Goal: Communication & Community: Connect with others

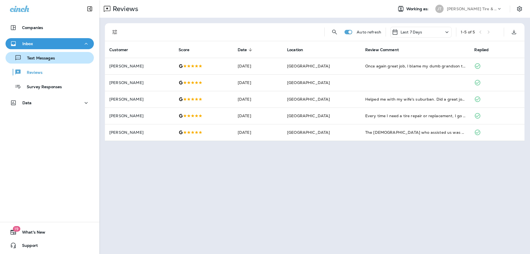
click at [46, 57] on p "Text Messages" at bounding box center [38, 58] width 33 height 5
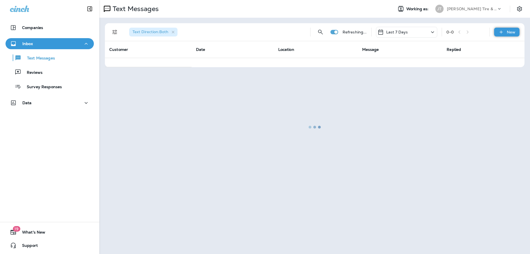
click at [512, 32] on p "New" at bounding box center [511, 32] width 9 height 4
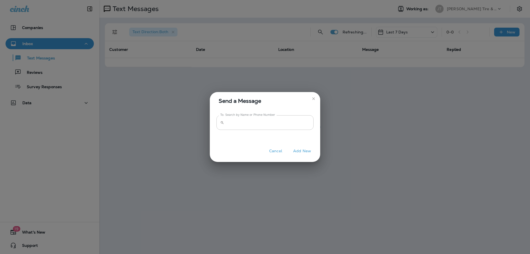
click at [266, 124] on input "To: Search by Name or Phone Number" at bounding box center [269, 122] width 87 height 15
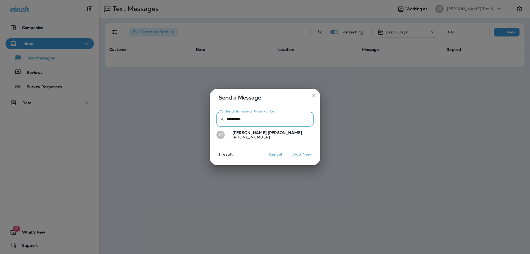
type input "**********"
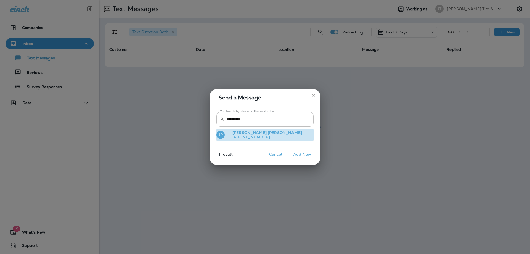
click at [255, 136] on p "[PHONE_NUMBER]" at bounding box center [265, 137] width 74 height 4
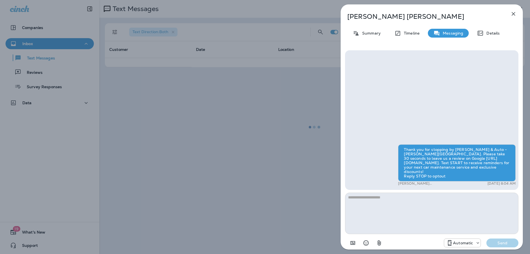
click at [402, 203] on textarea at bounding box center [431, 212] width 173 height 41
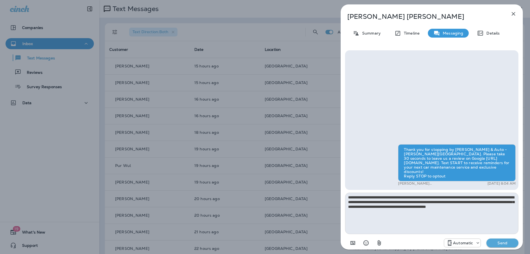
type textarea "**********"
click at [462, 243] on p "Automatic" at bounding box center [463, 242] width 20 height 4
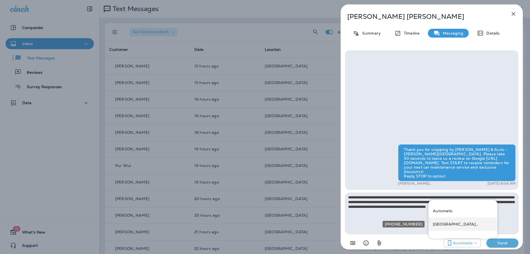
click at [449, 226] on div "[GEOGRAPHIC_DATA] ([STREET_ADDRESS])" at bounding box center [462, 223] width 69 height 13
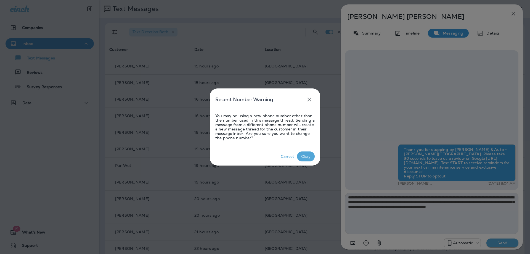
click at [310, 155] on p "Okay" at bounding box center [306, 156] width 12 height 7
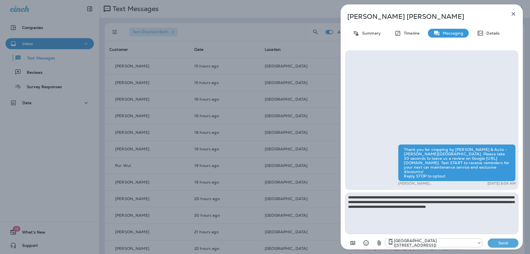
click at [508, 238] on button "Send" at bounding box center [503, 242] width 31 height 9
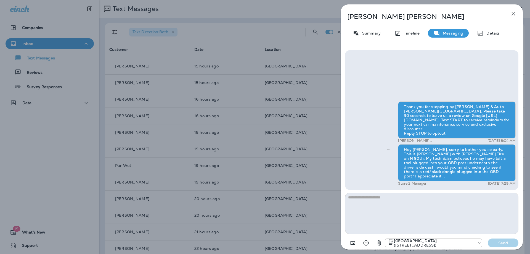
click at [515, 13] on icon "button" at bounding box center [513, 13] width 7 height 7
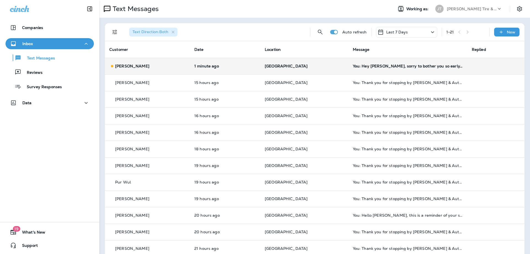
click at [182, 70] on td "[PERSON_NAME]" at bounding box center [147, 66] width 85 height 17
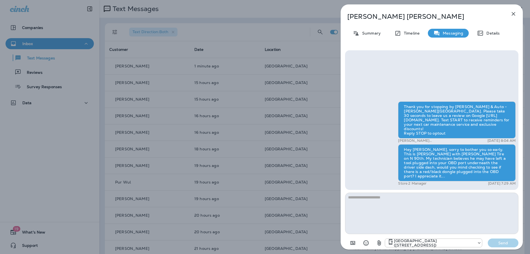
click at [515, 15] on icon "button" at bounding box center [513, 13] width 7 height 7
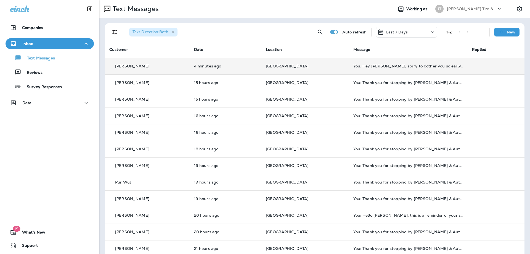
click at [332, 62] on td "[GEOGRAPHIC_DATA]" at bounding box center [304, 66] width 87 height 17
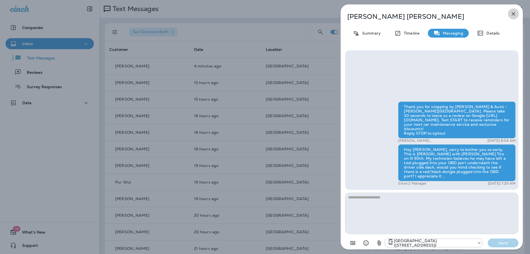
click at [513, 12] on icon "button" at bounding box center [513, 13] width 7 height 7
